Goal: Information Seeking & Learning: Learn about a topic

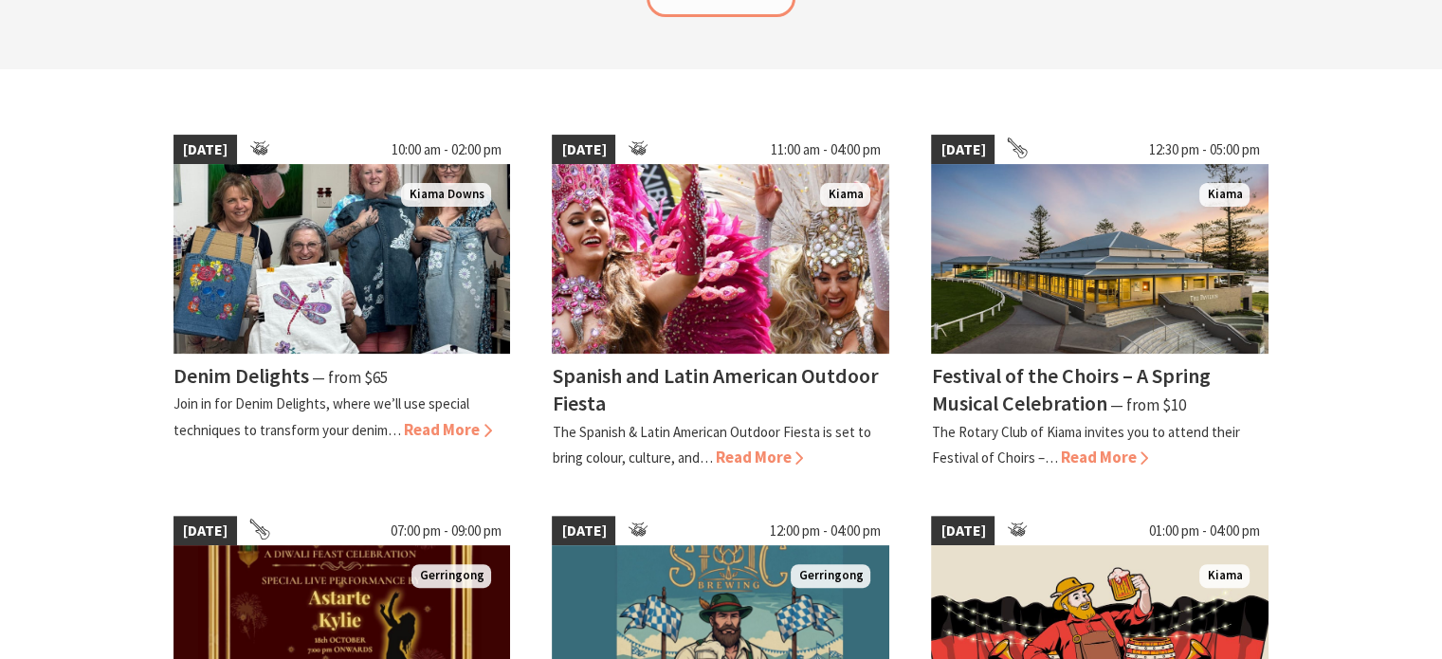
scroll to position [417, 0]
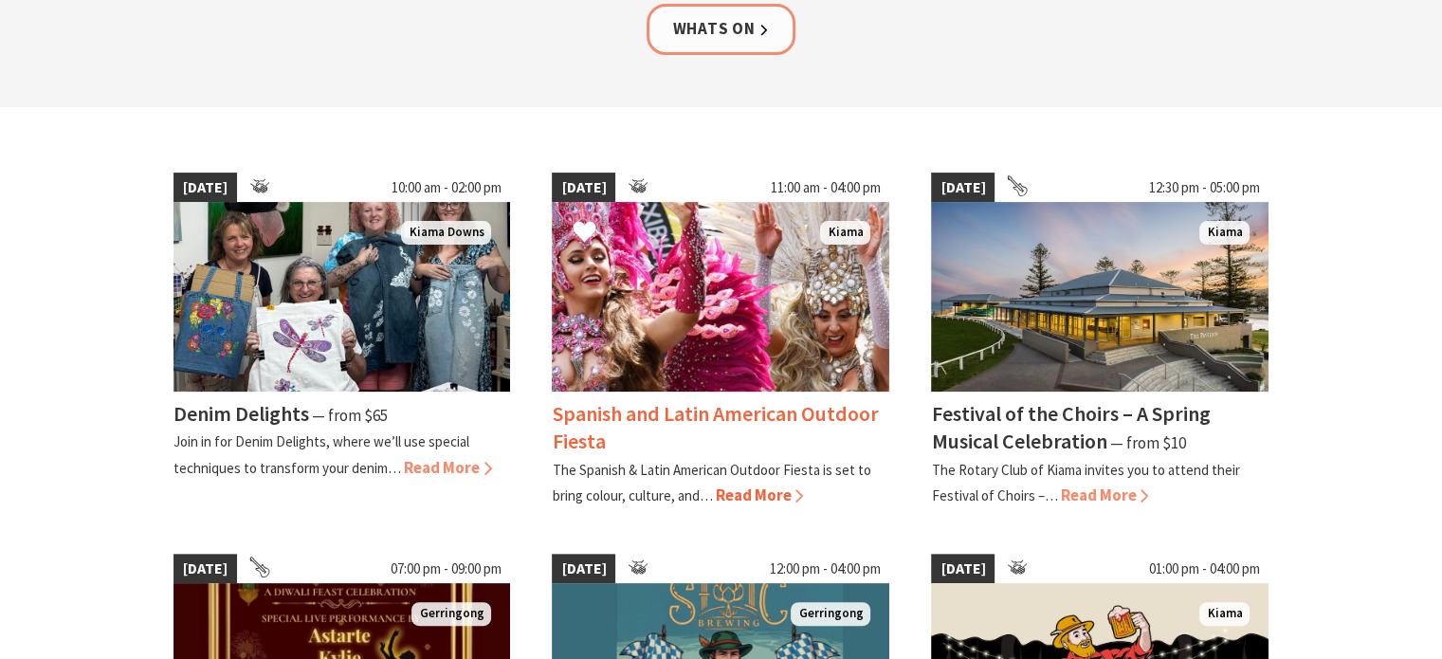
click at [745, 498] on span "Read More" at bounding box center [759, 494] width 88 height 21
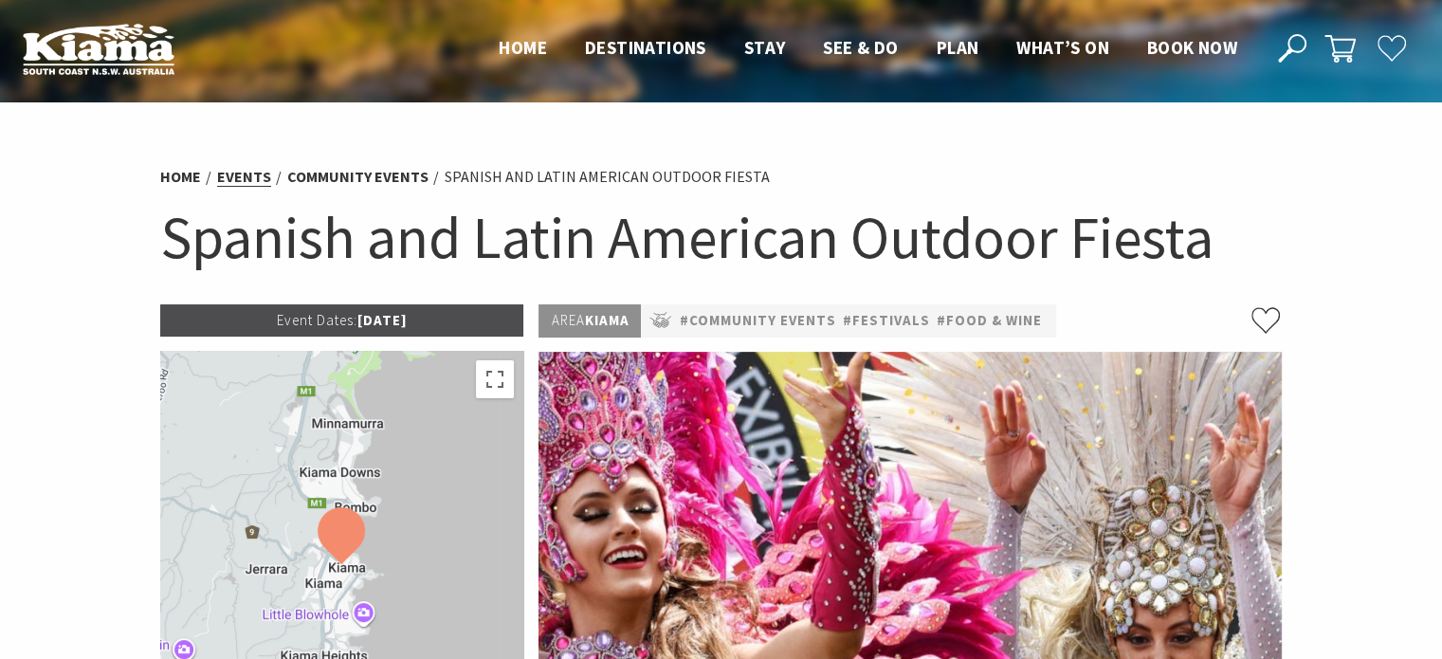
click at [250, 169] on link "Events" at bounding box center [244, 177] width 54 height 20
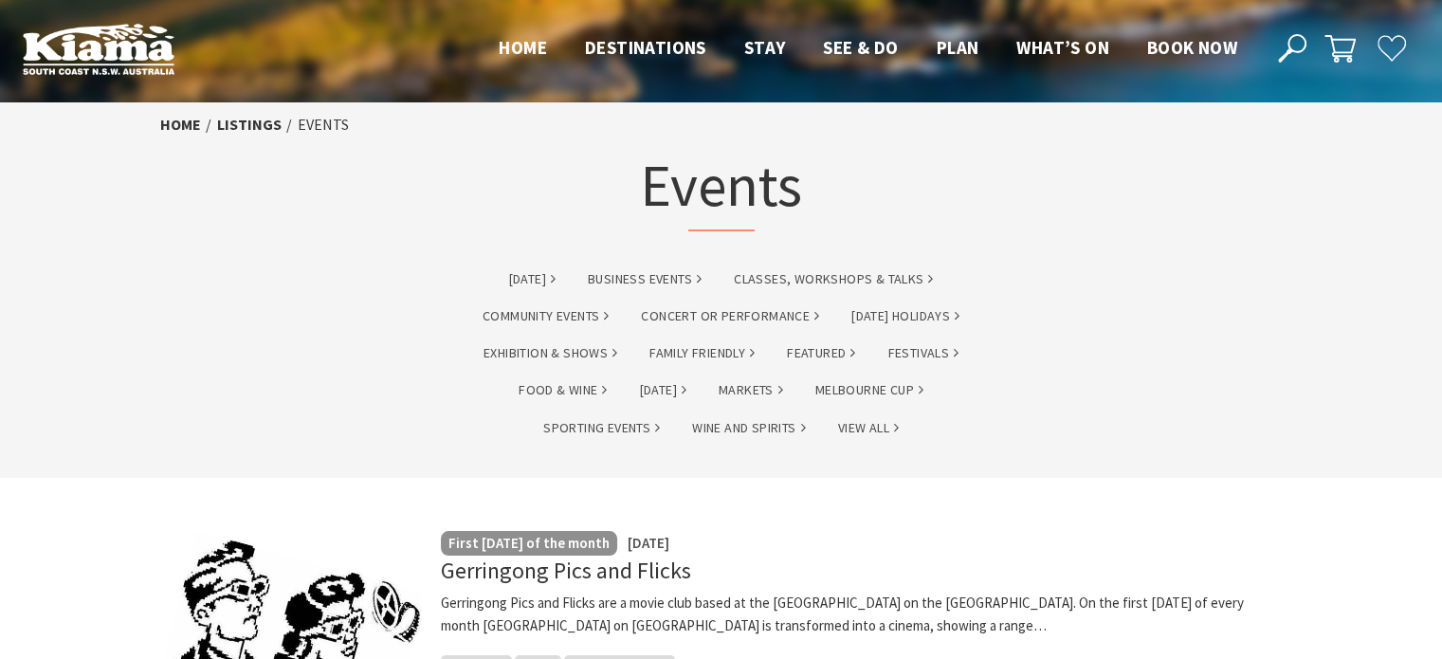
click at [250, 169] on div "Home listings Events Events" at bounding box center [722, 178] width 1138 height 152
click at [865, 424] on link "View All" at bounding box center [868, 428] width 61 height 22
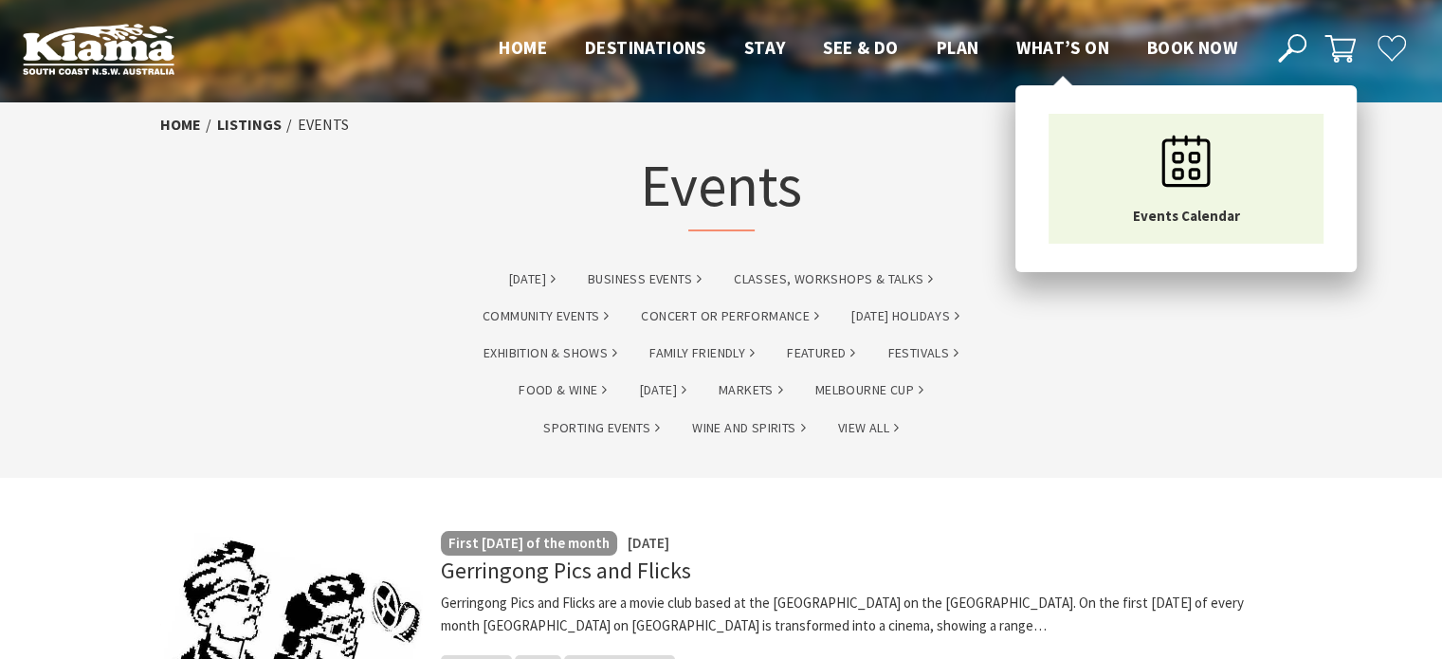
click at [1039, 47] on span "What’s On" at bounding box center [1062, 47] width 93 height 23
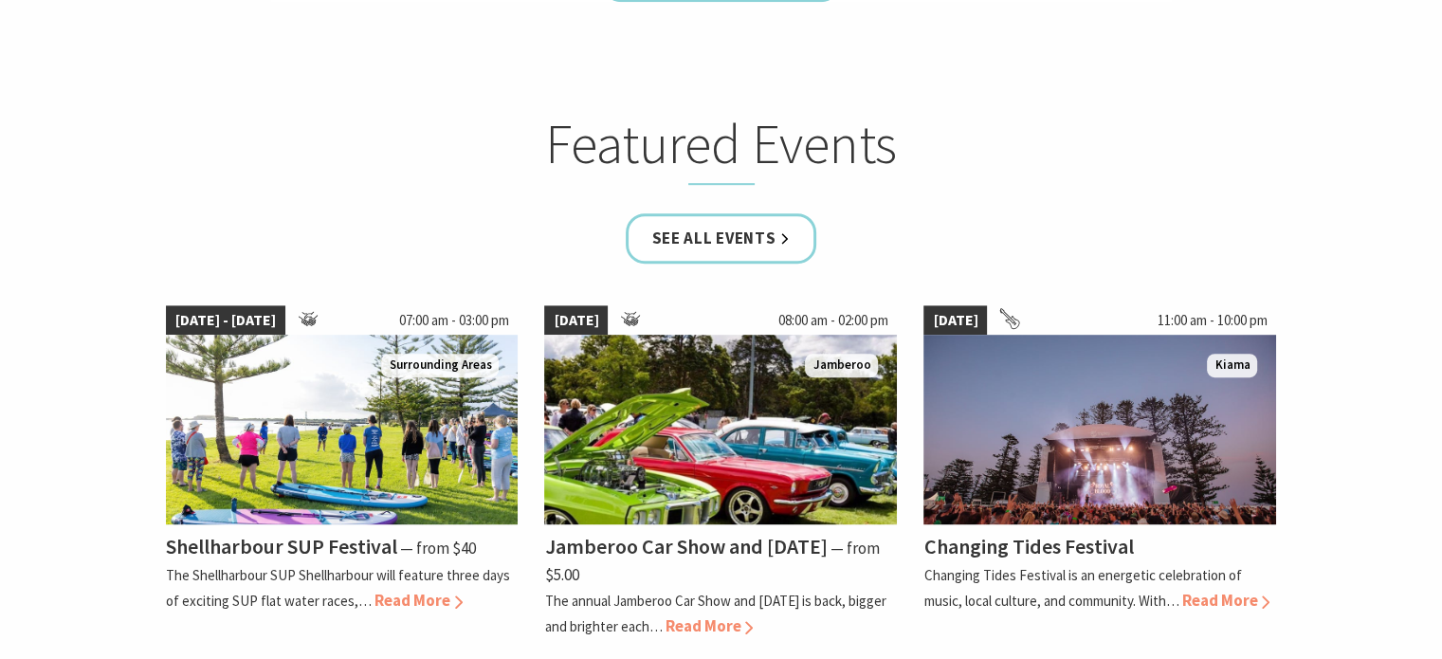
scroll to position [1062, 0]
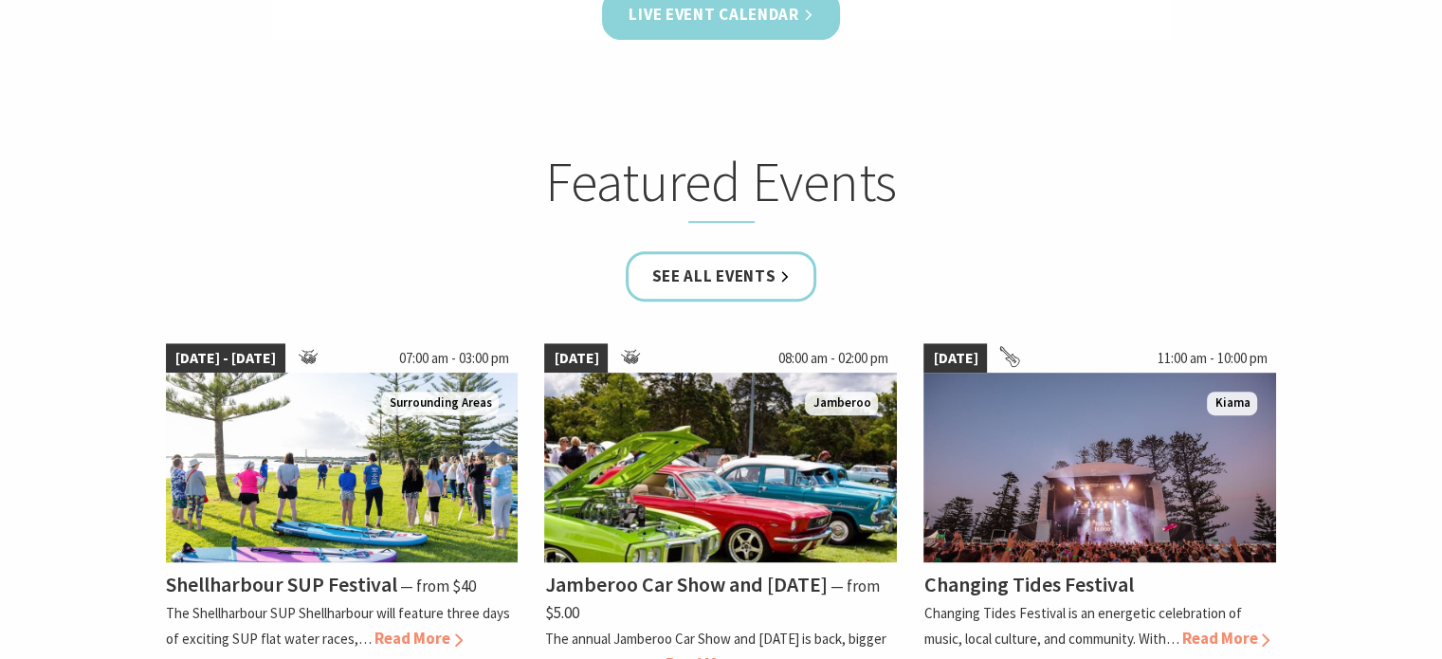
click at [766, 33] on link "Live Event Calendar" at bounding box center [720, 15] width 237 height 50
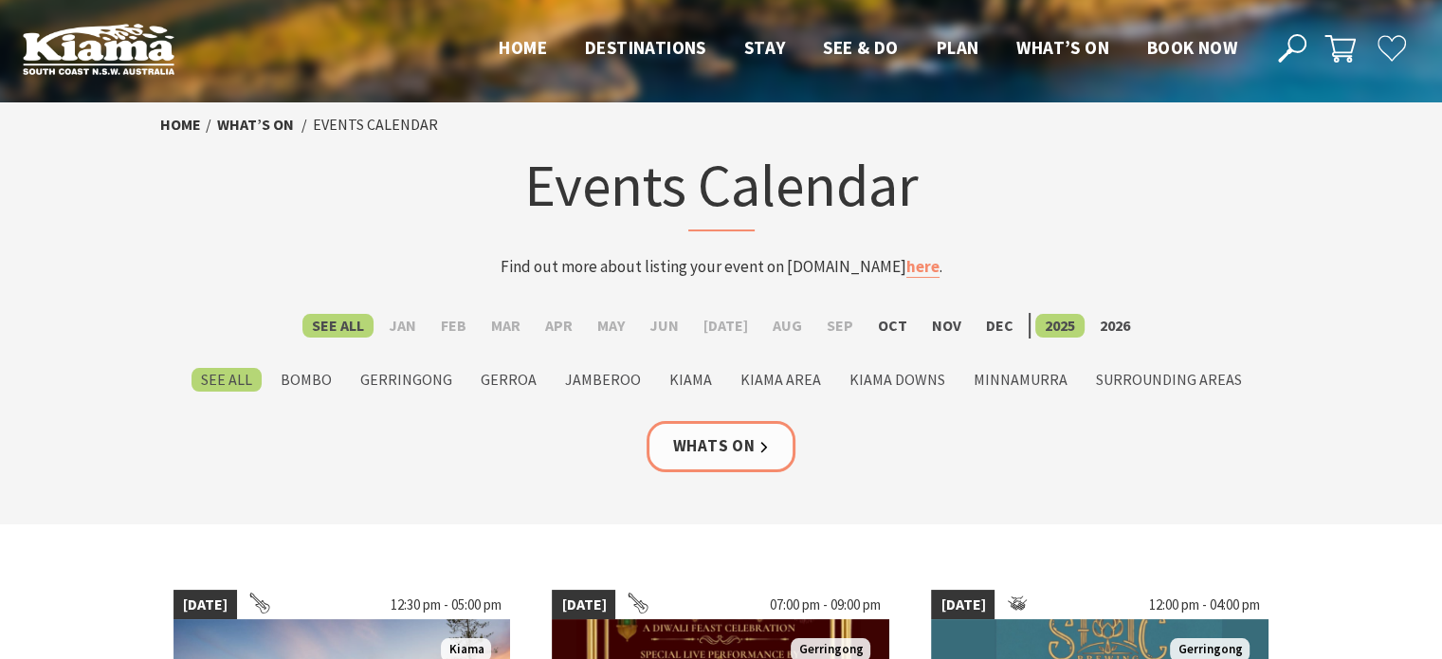
click at [423, 211] on h1 "Events Calendar" at bounding box center [721, 189] width 743 height 84
click at [879, 329] on label "Oct" at bounding box center [892, 326] width 48 height 24
click at [0, 0] on input "Oct" at bounding box center [0, 0] width 0 height 0
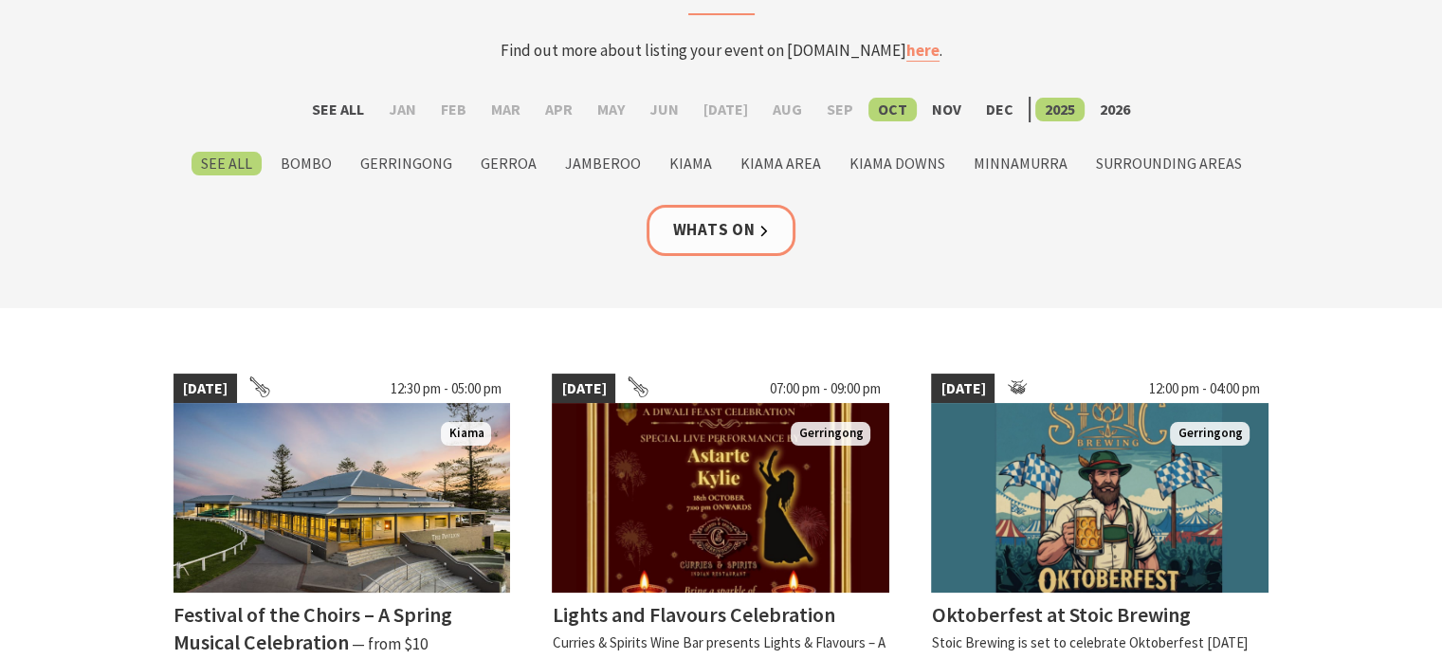
scroll to position [341, 0]
